Goal: Browse casually

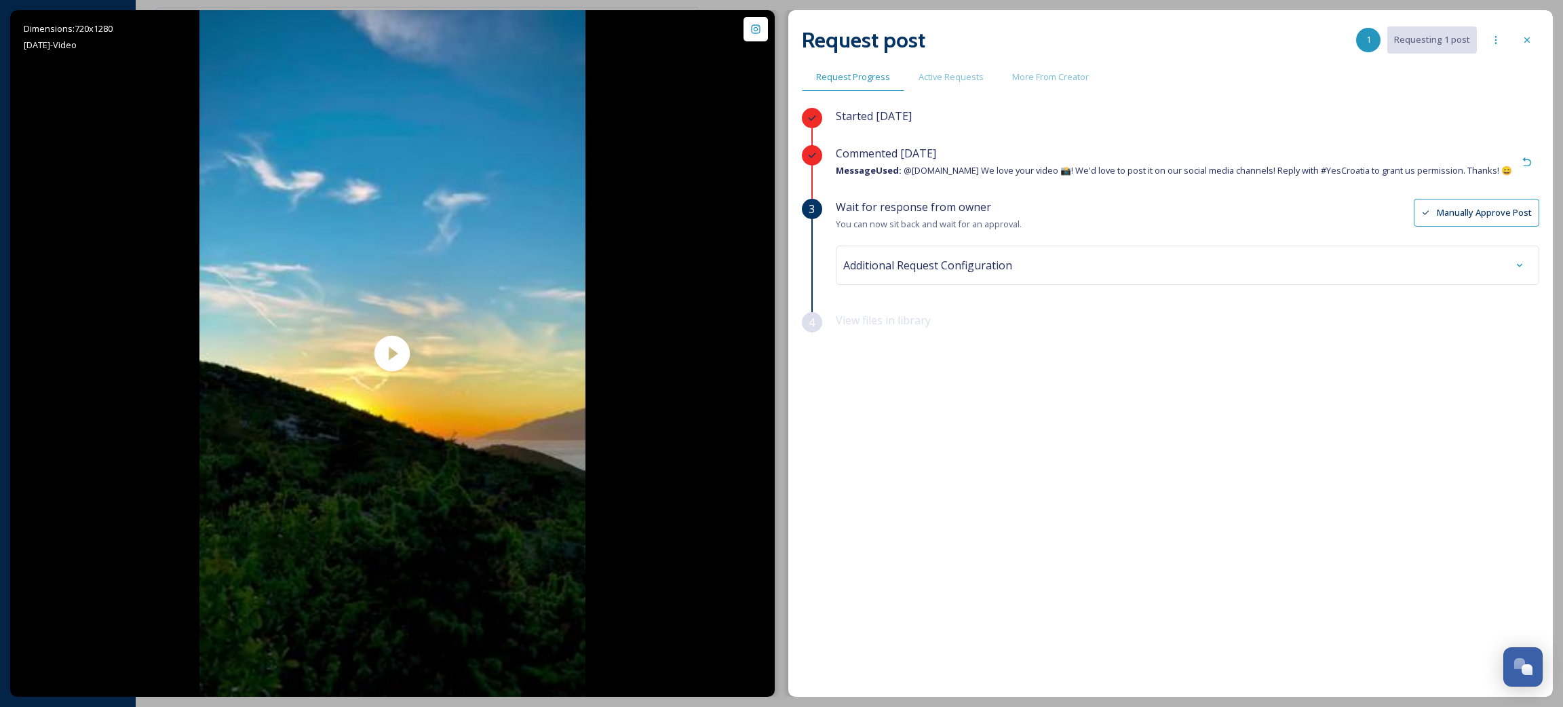
scroll to position [786, 0]
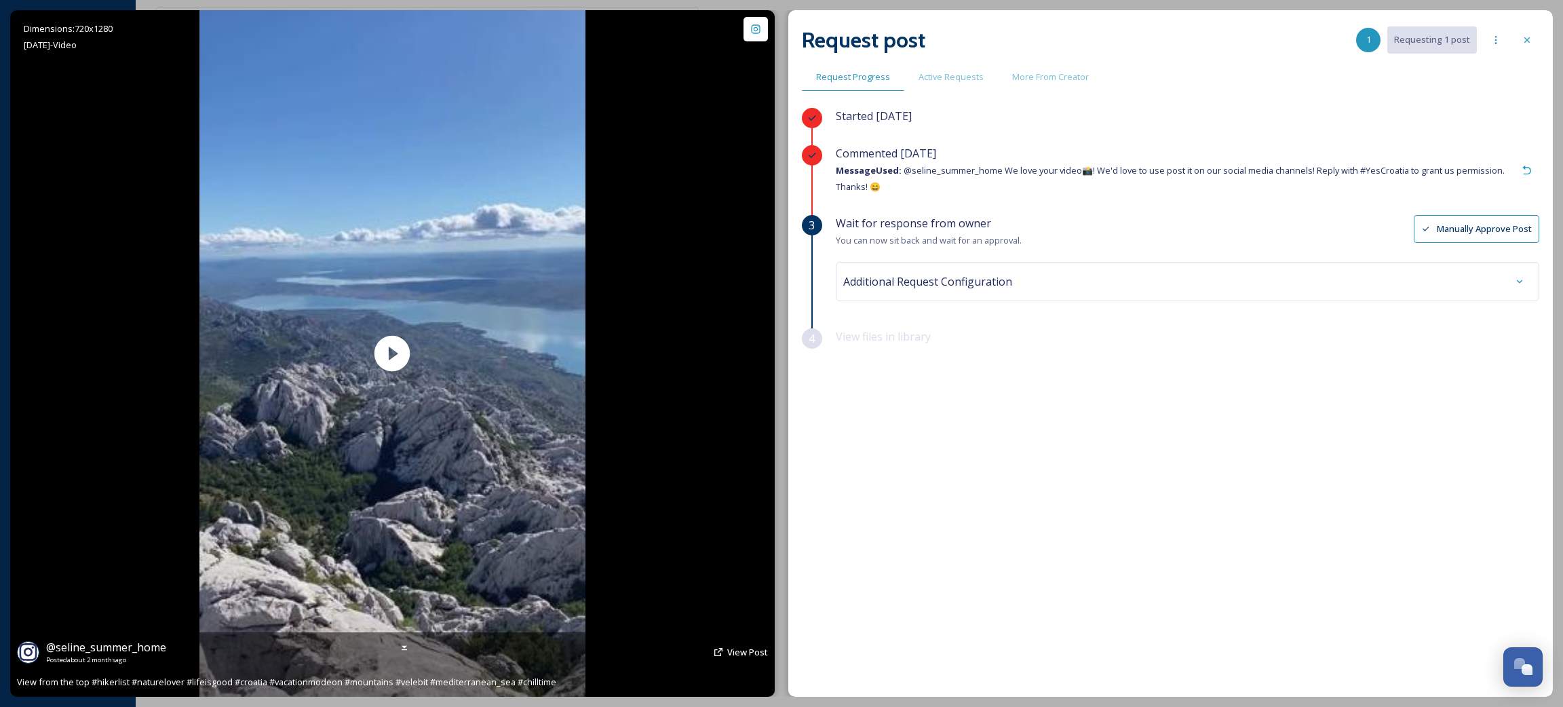
scroll to position [786, 0]
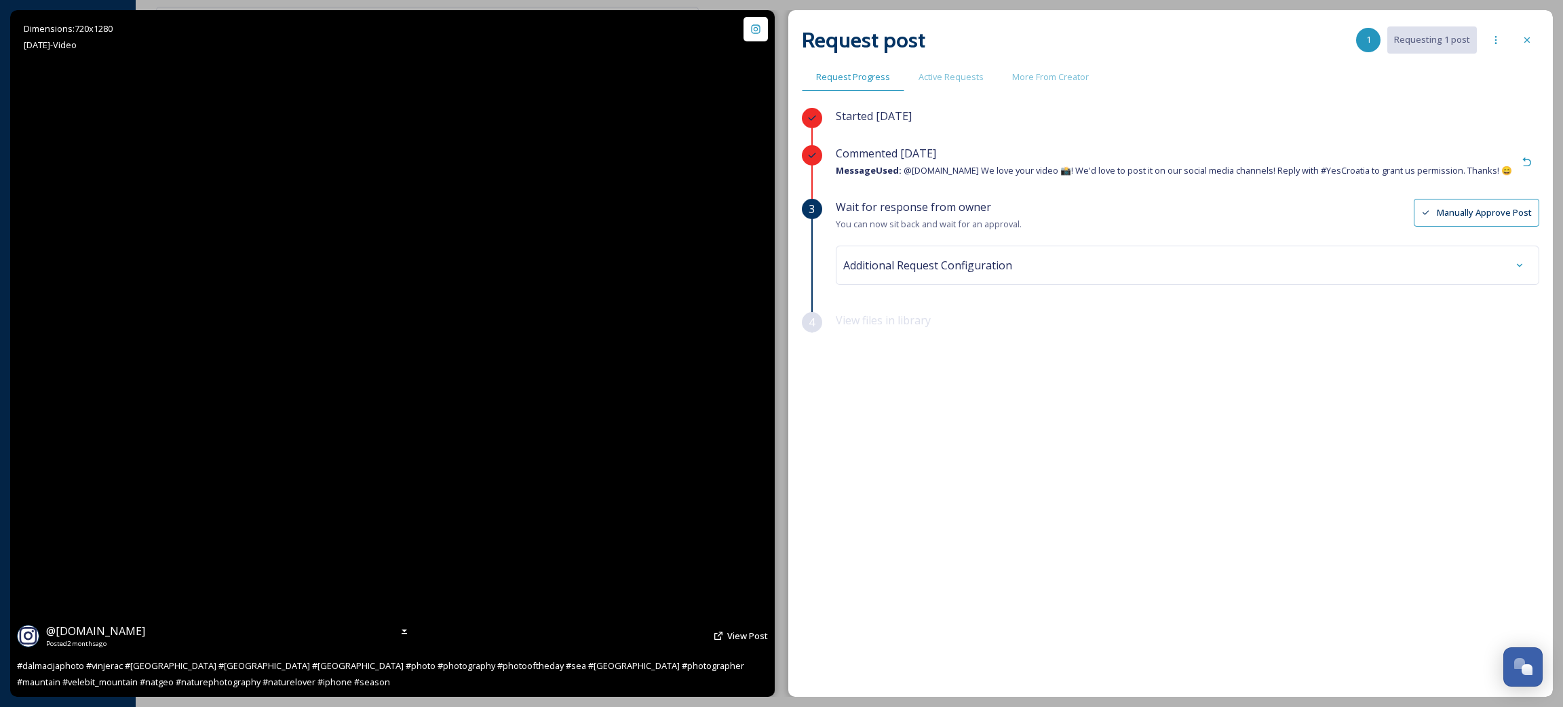
scroll to position [786, 0]
